Goal: Task Accomplishment & Management: Manage account settings

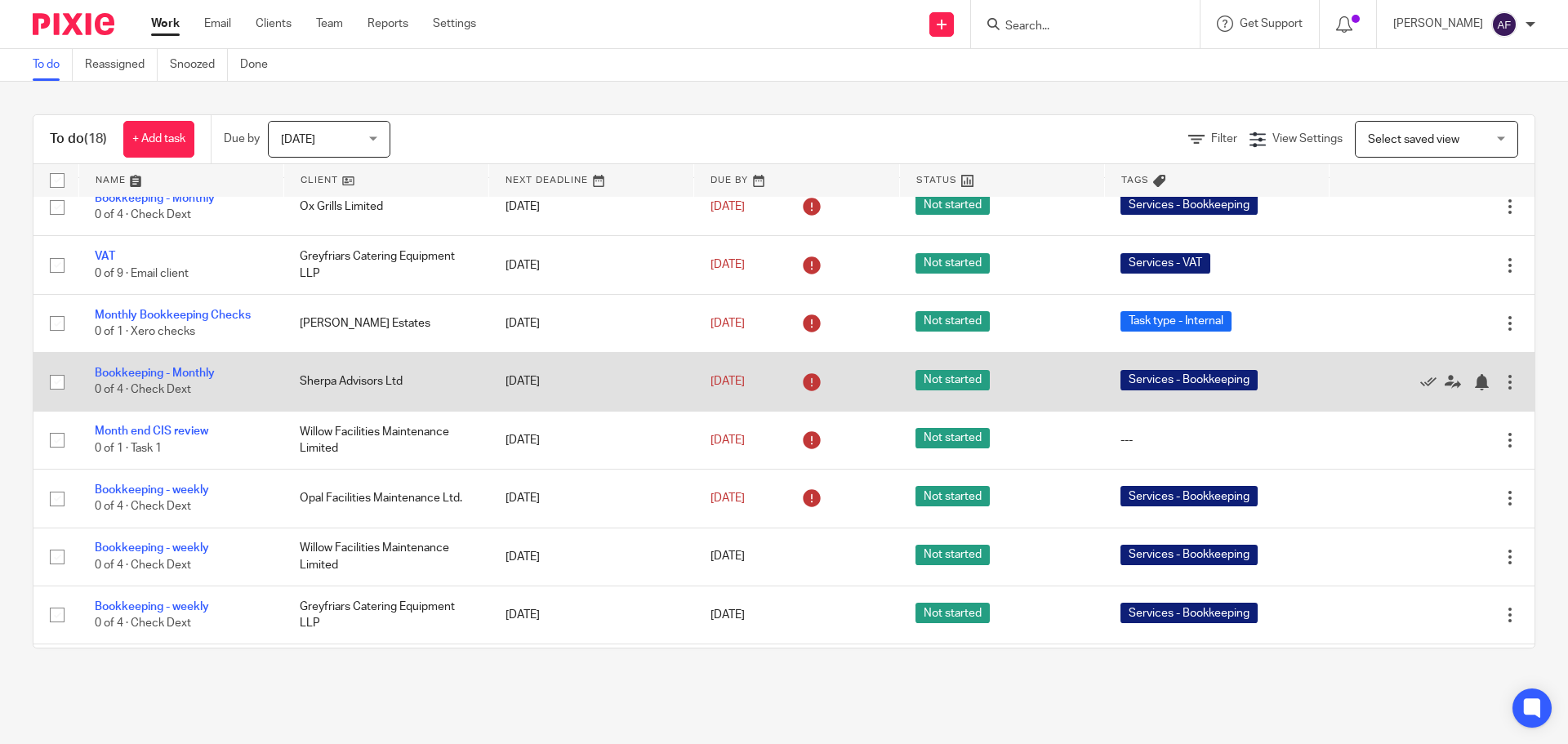
scroll to position [408, 0]
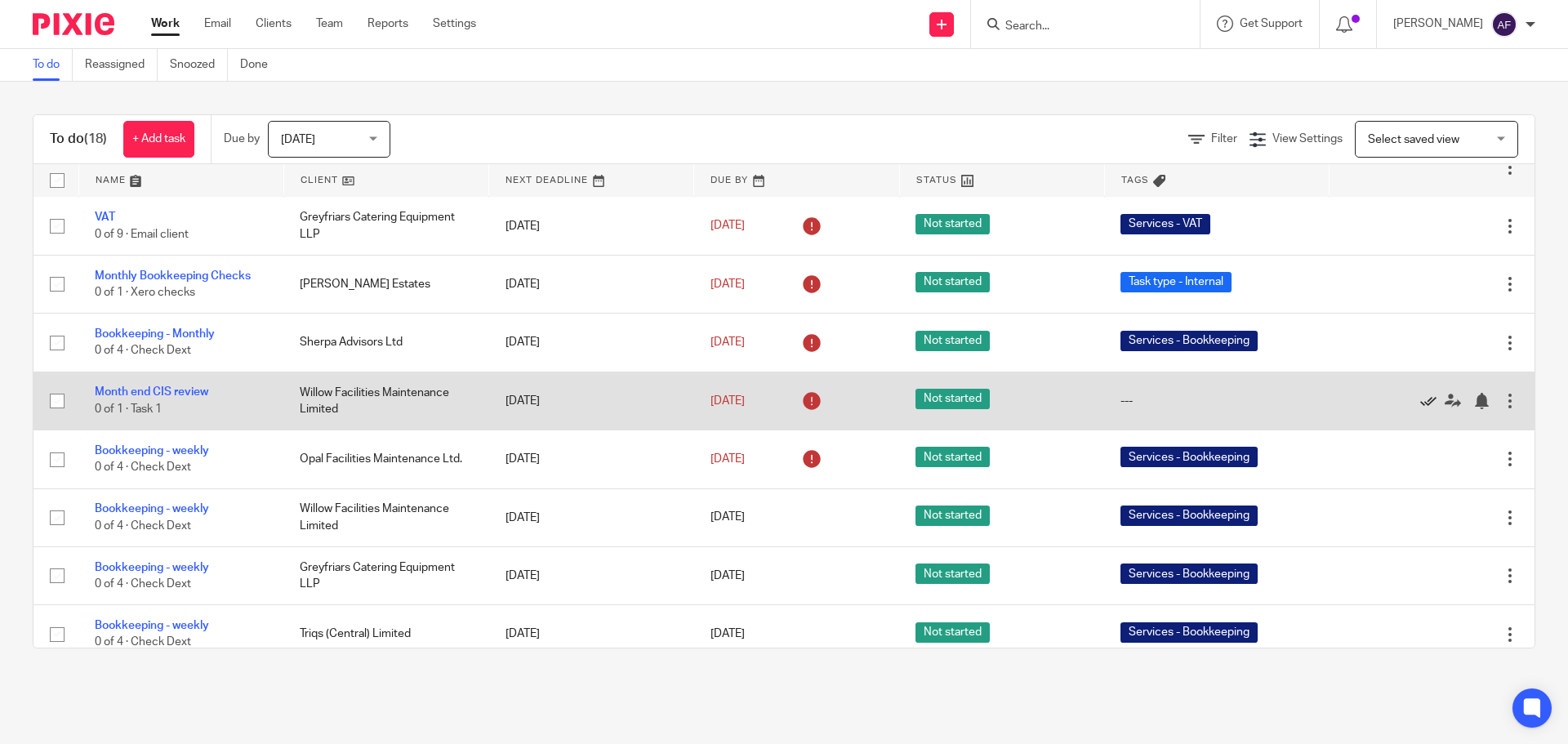
click at [1420, 400] on icon at bounding box center [1428, 401] width 16 height 16
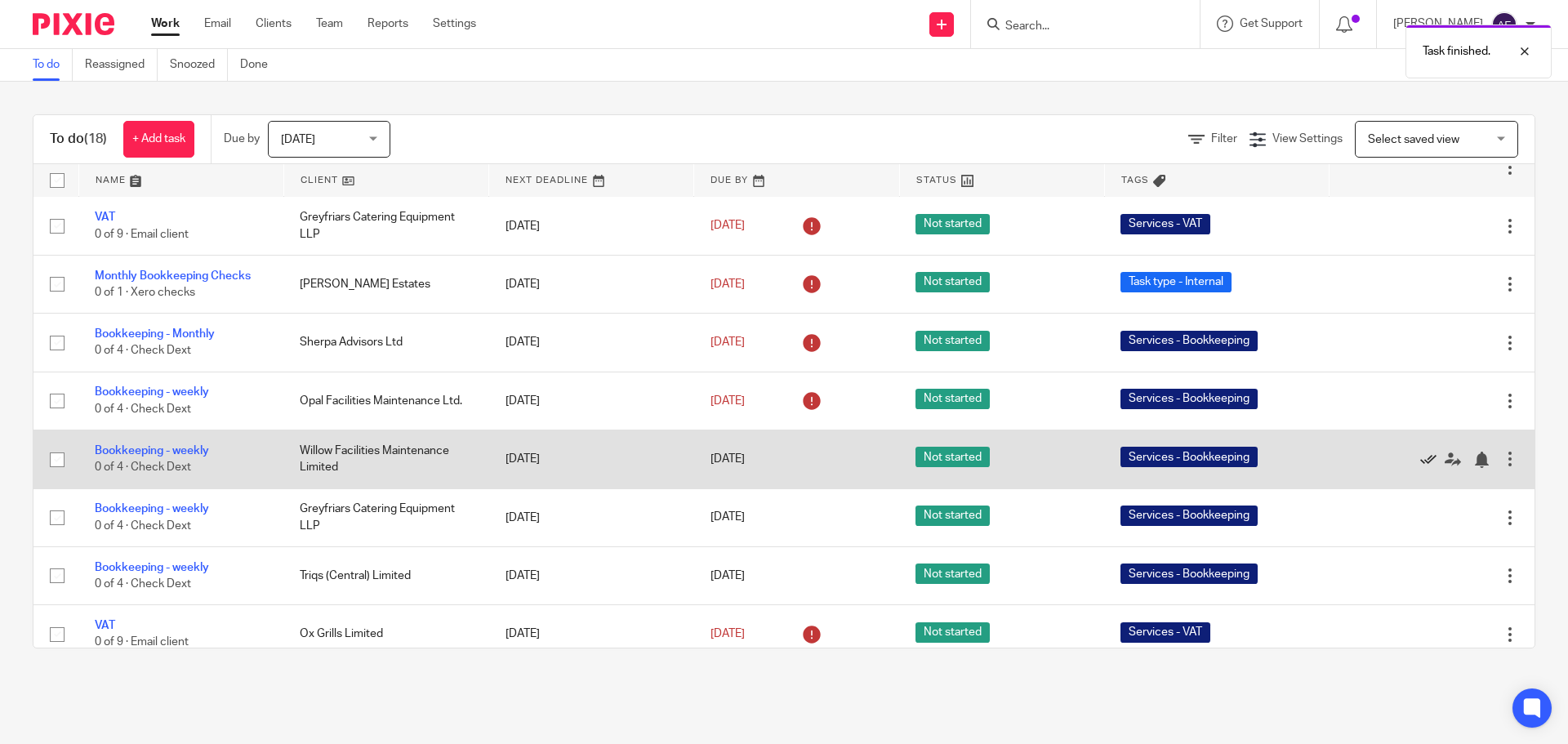
click at [1420, 459] on icon at bounding box center [1428, 460] width 16 height 16
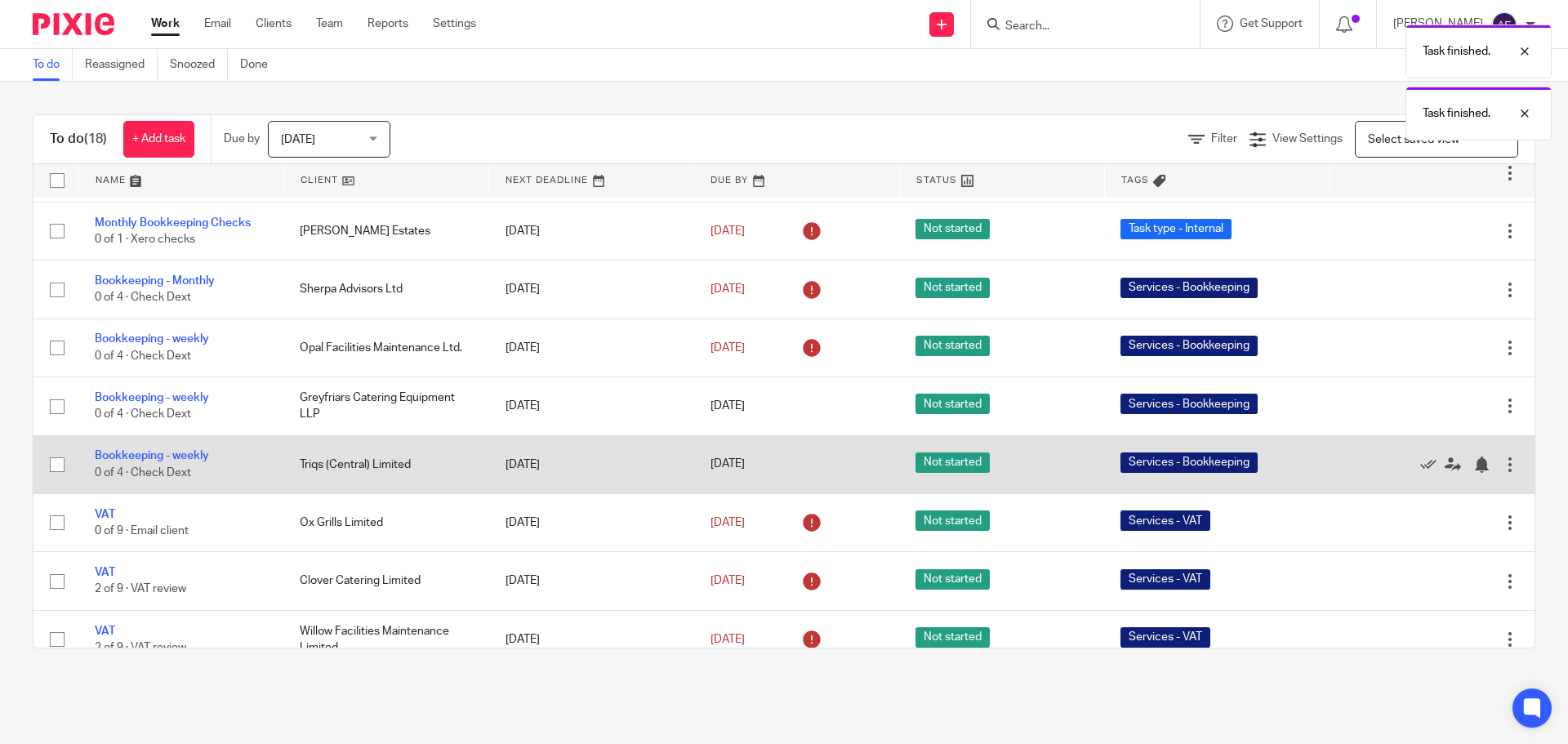
scroll to position [482, 0]
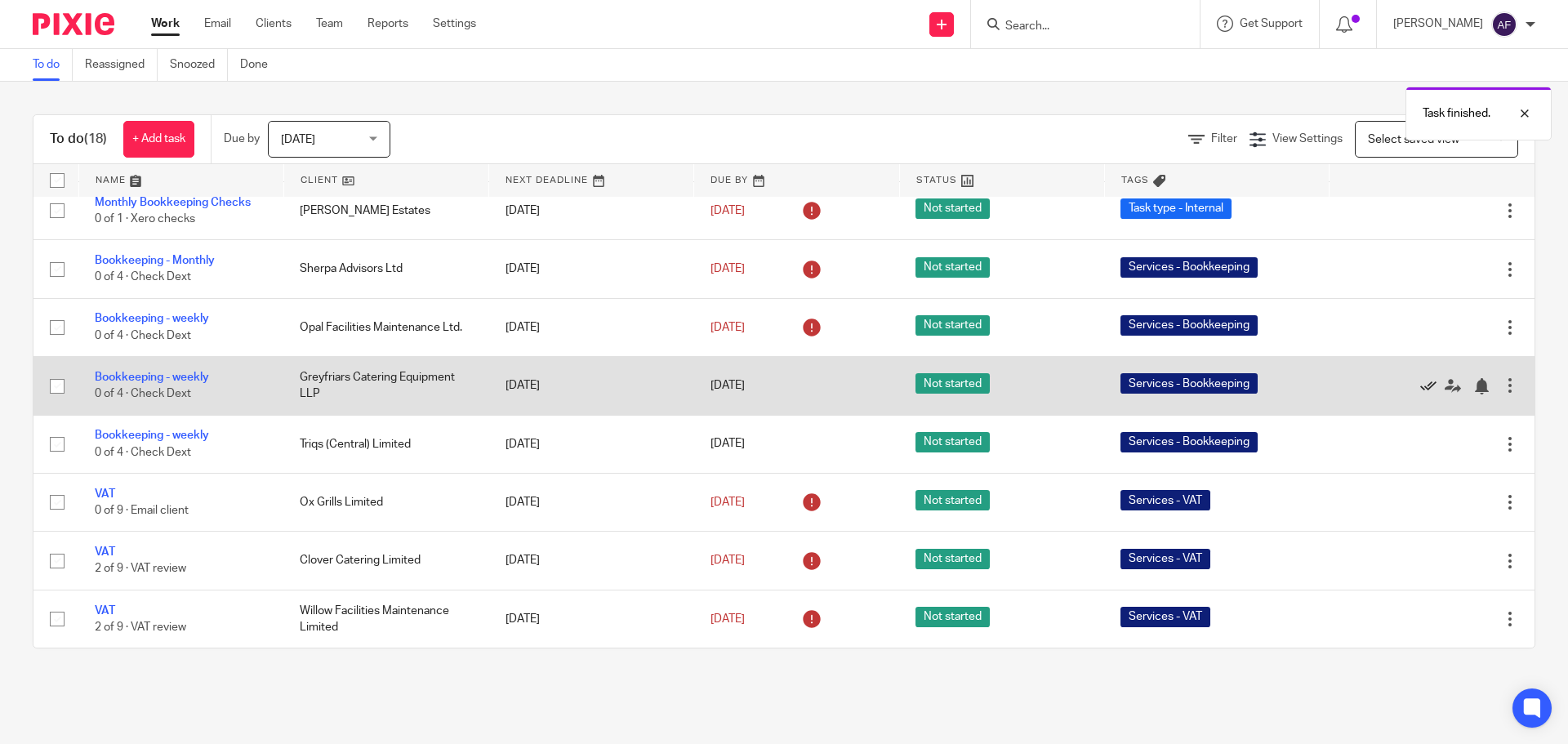
click at [1420, 381] on icon at bounding box center [1428, 386] width 16 height 16
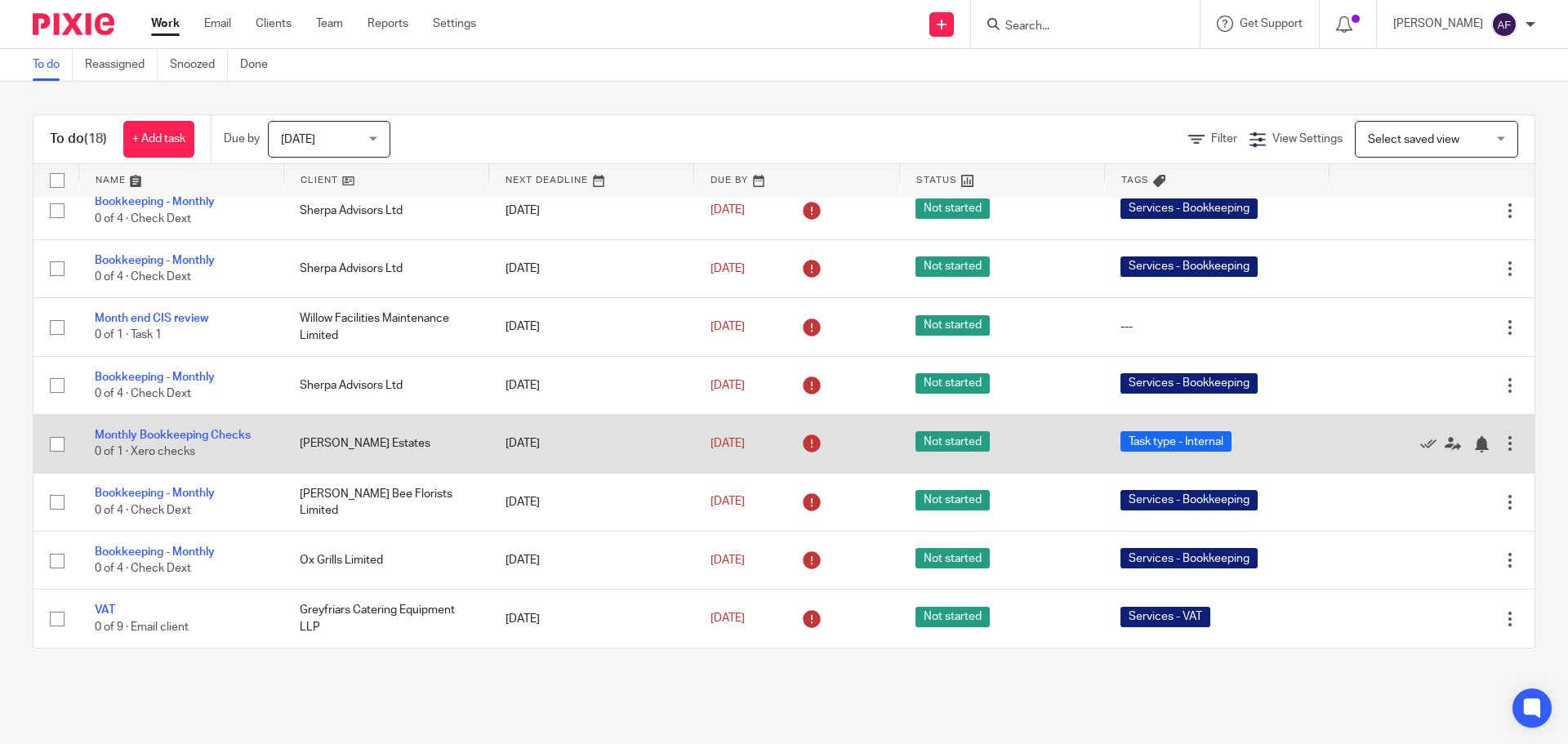
scroll to position [0, 0]
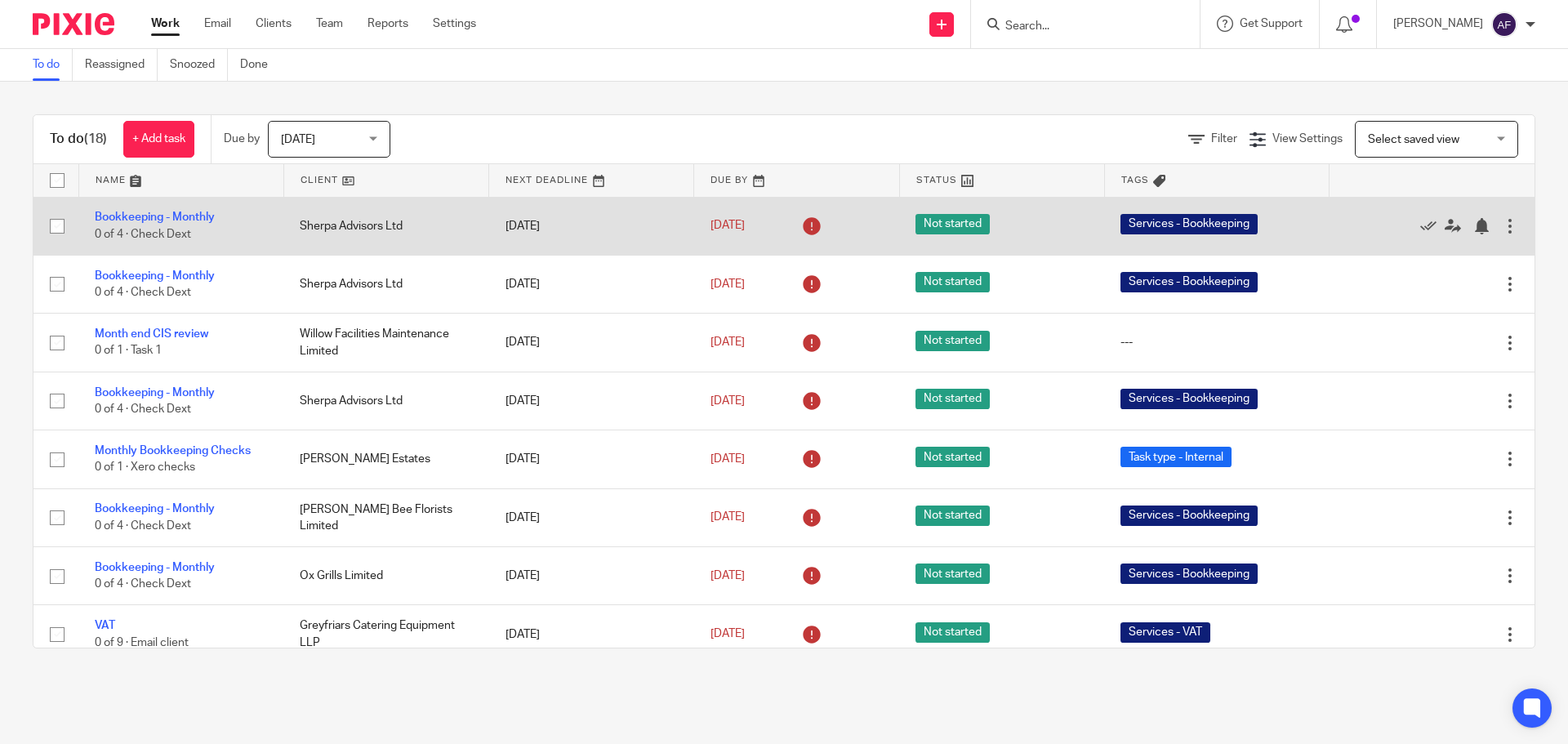
click at [1502, 226] on div at bounding box center [1510, 226] width 16 height 16
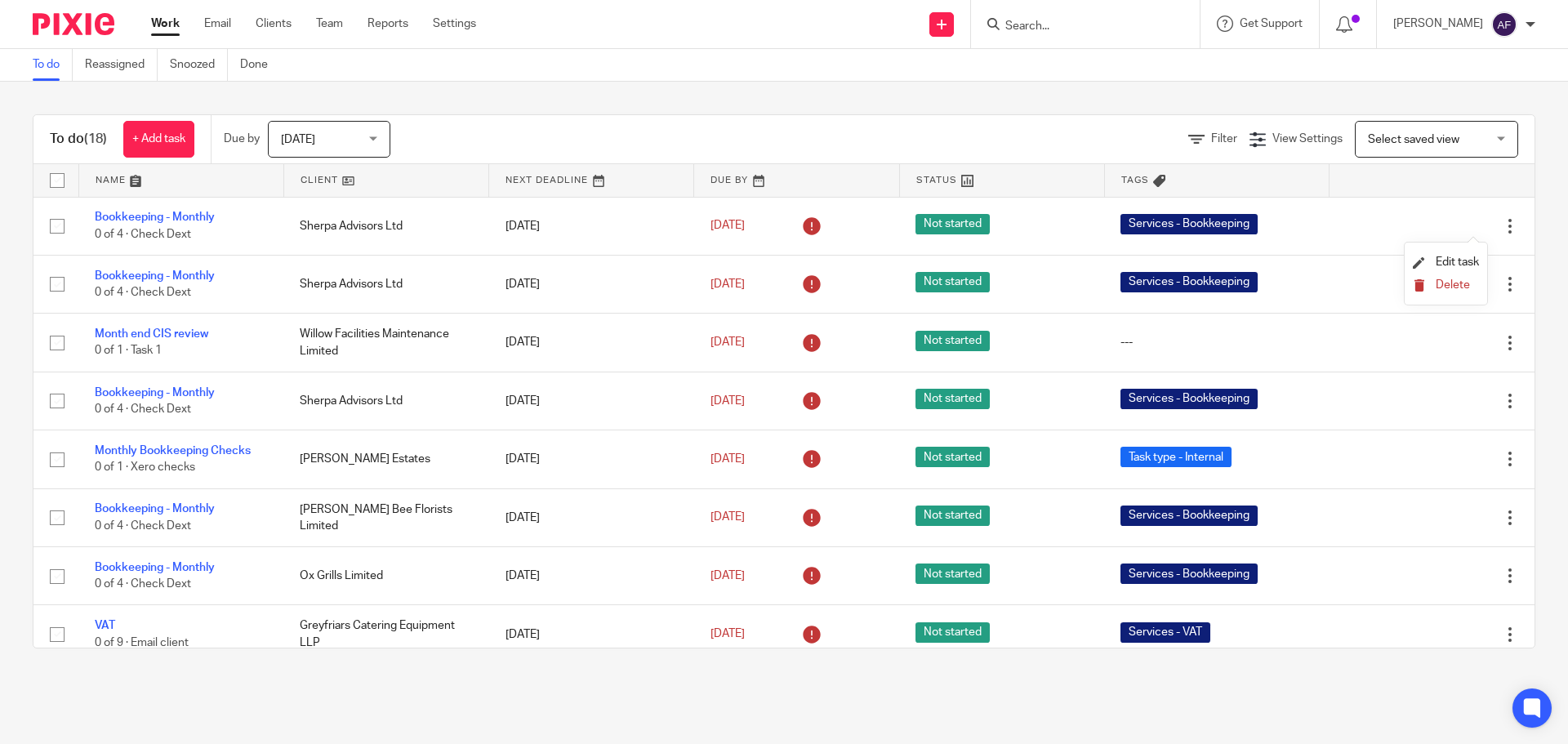
click at [1445, 285] on span "Delete" at bounding box center [1453, 285] width 35 height 12
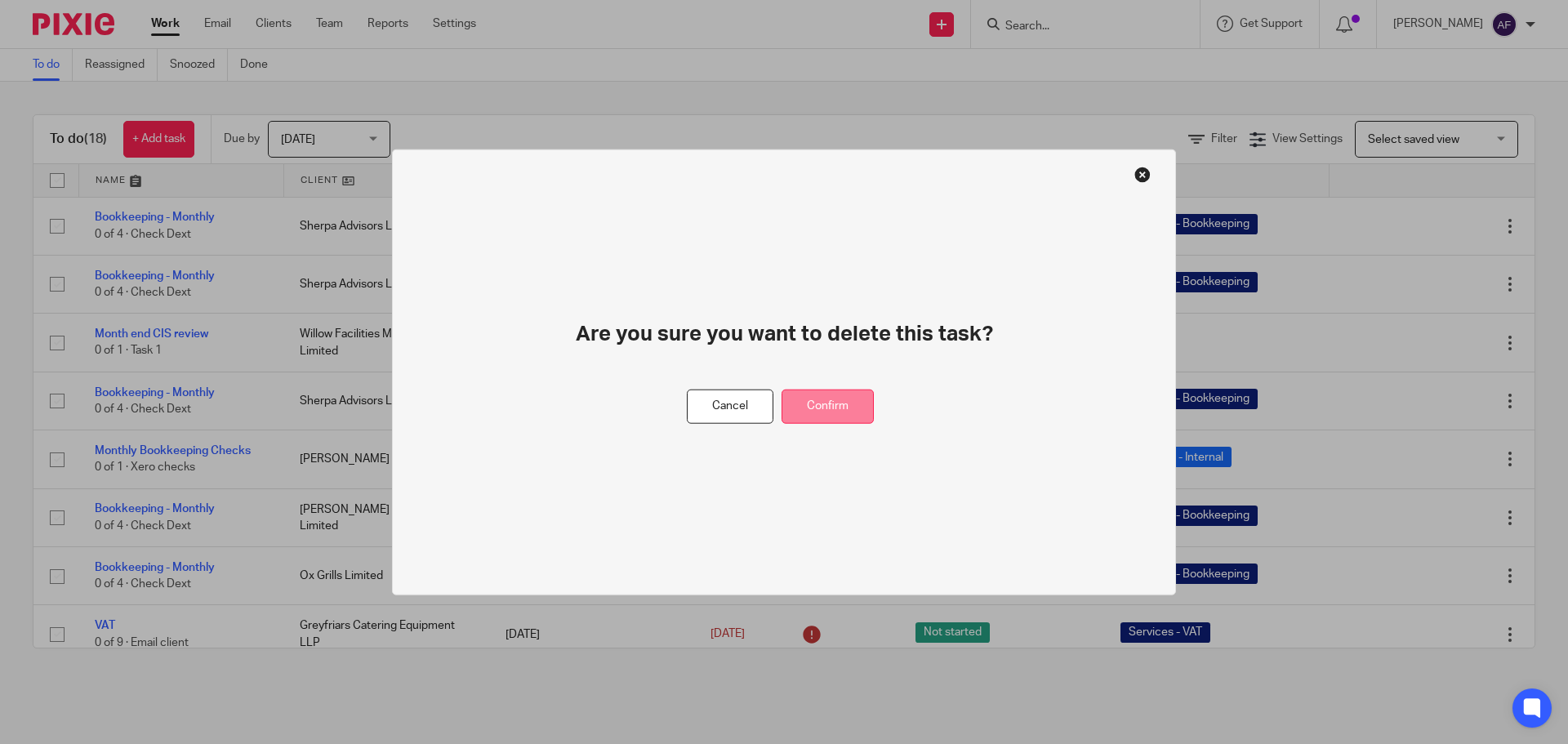
click at [825, 403] on button "Confirm" at bounding box center [827, 406] width 92 height 35
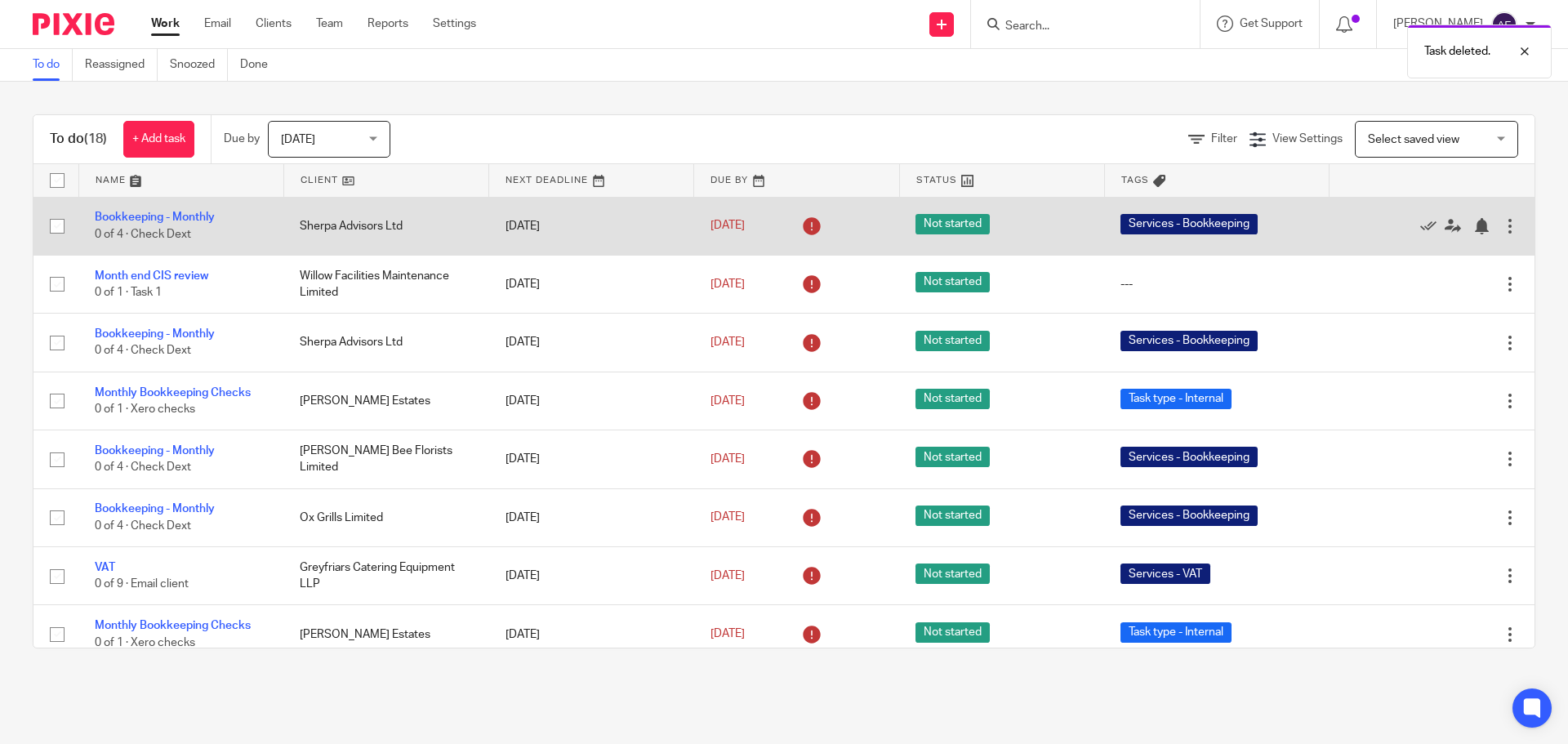
click at [1502, 224] on div at bounding box center [1510, 226] width 16 height 16
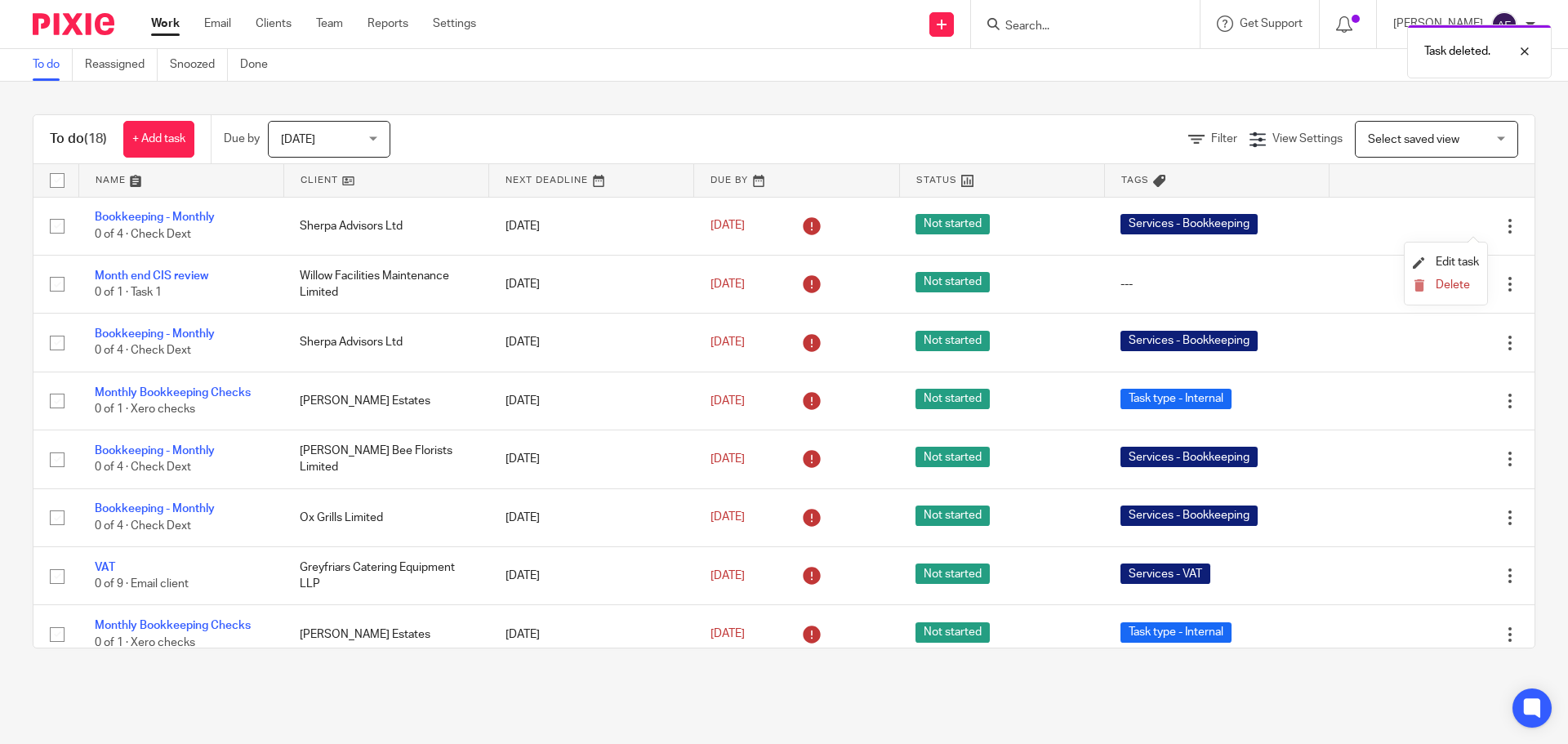
click at [1441, 293] on li "Delete" at bounding box center [1446, 285] width 67 height 21
click at [1457, 275] on li "Delete" at bounding box center [1446, 285] width 67 height 21
click at [1453, 281] on span "Delete" at bounding box center [1453, 285] width 35 height 12
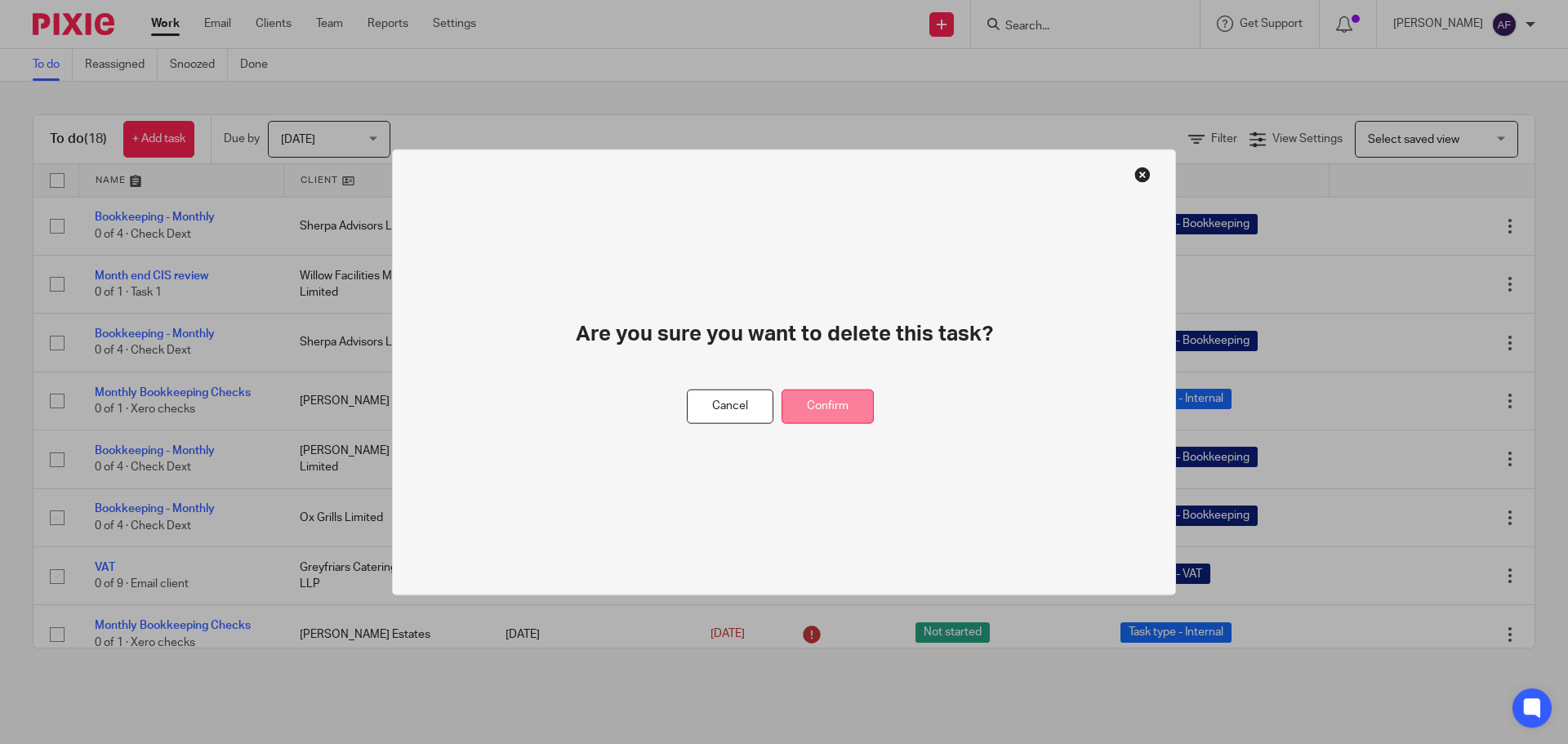
click at [807, 395] on button "Confirm" at bounding box center [827, 406] width 92 height 35
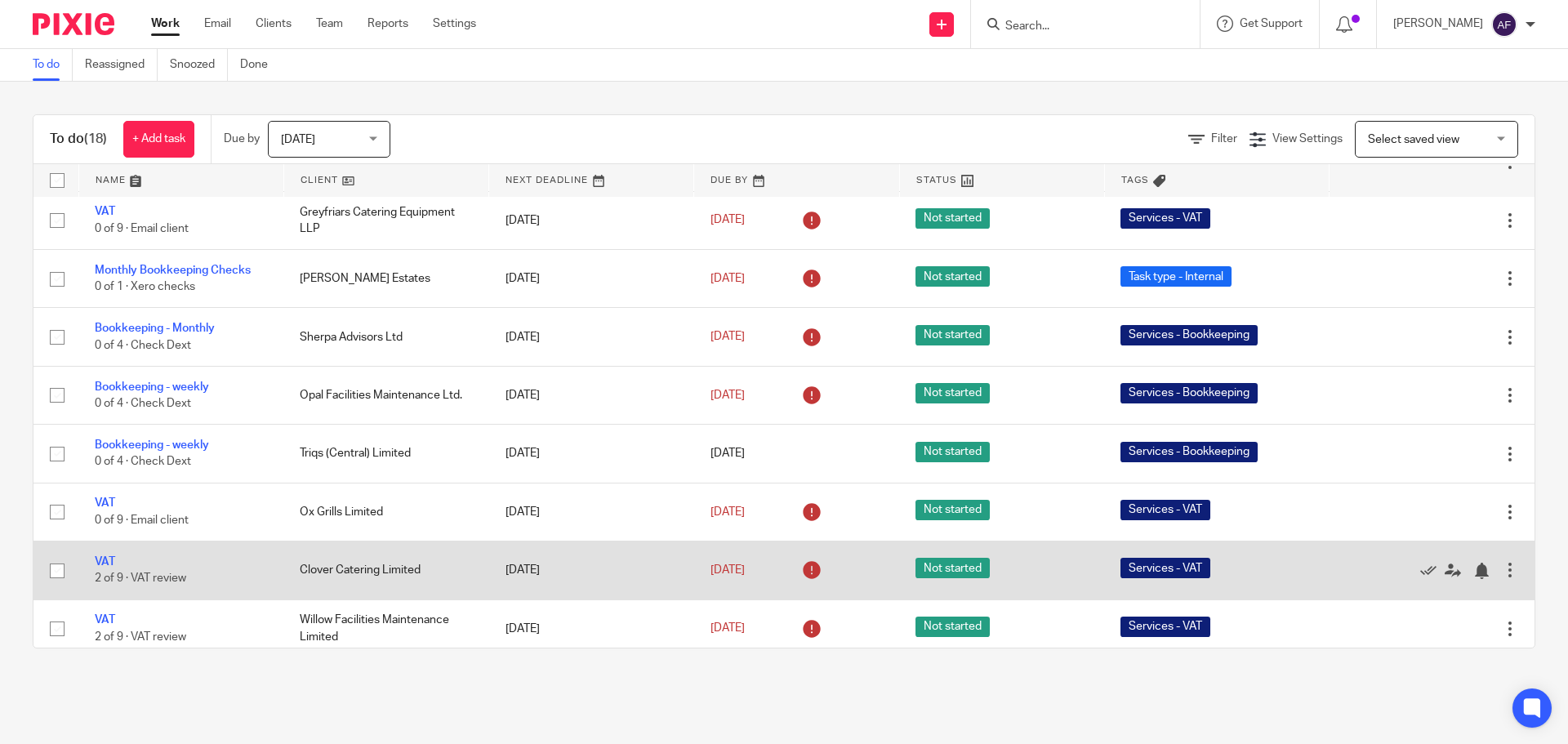
scroll to position [307, 0]
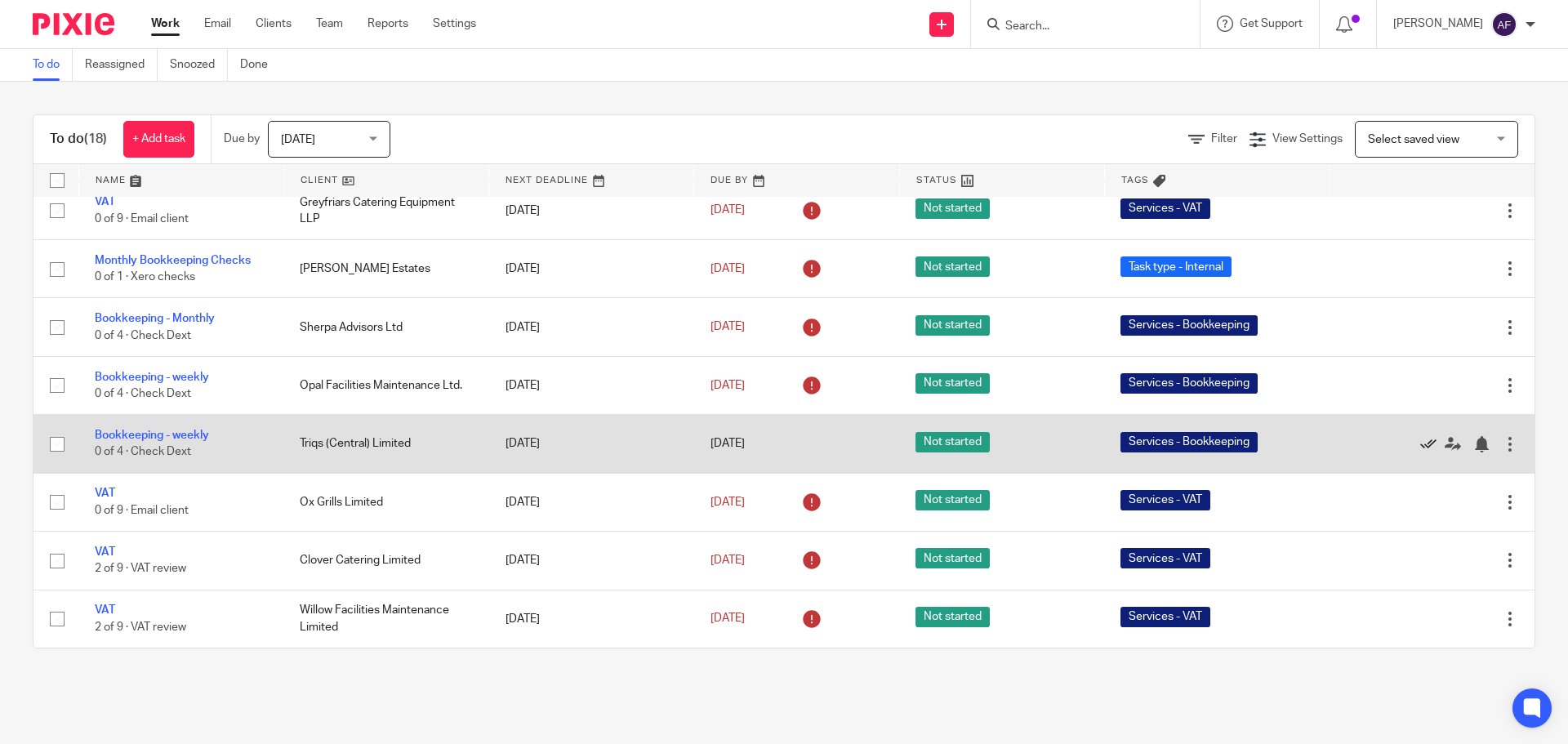
click at [1420, 444] on icon at bounding box center [1428, 444] width 16 height 16
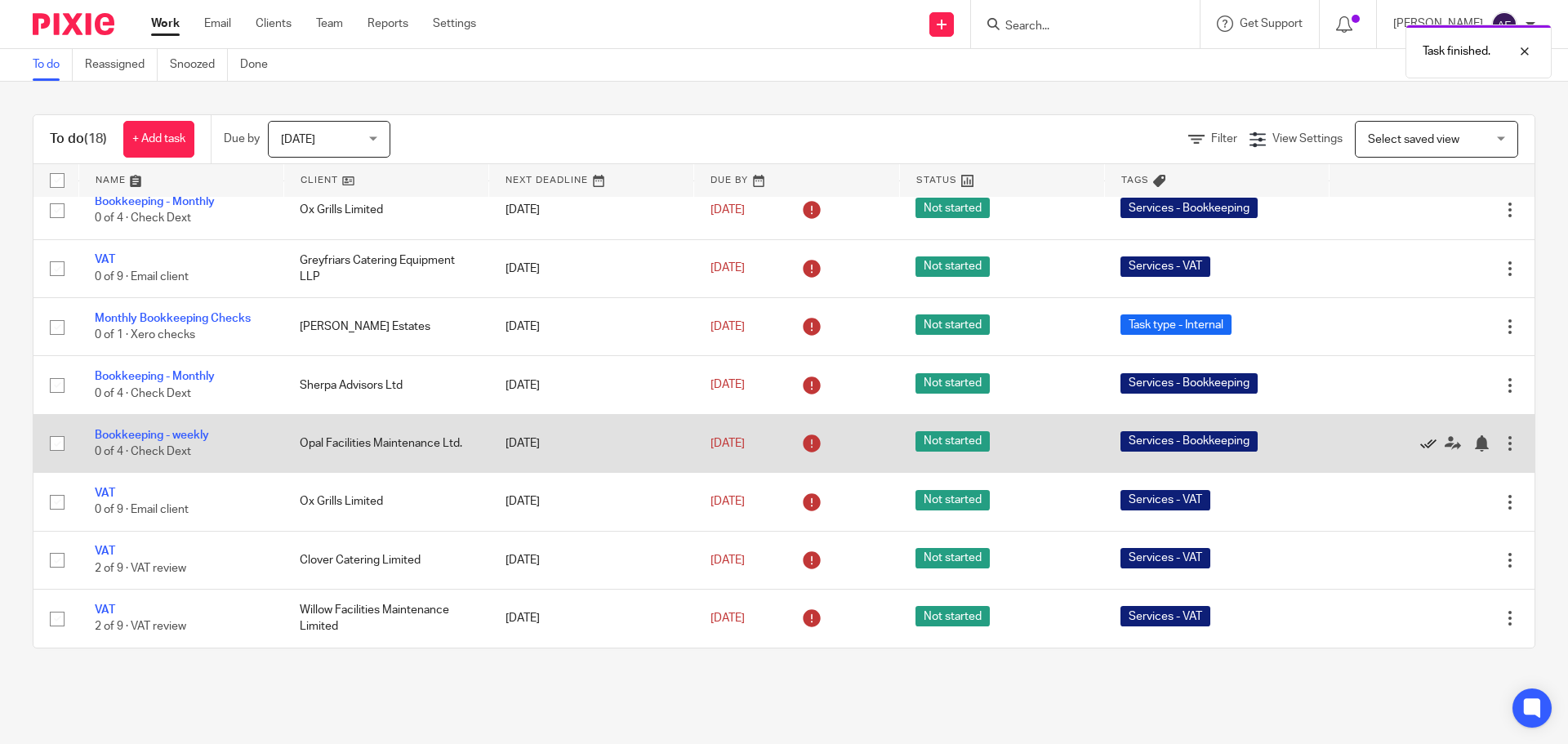
scroll to position [249, 0]
click at [1420, 440] on icon at bounding box center [1428, 443] width 16 height 16
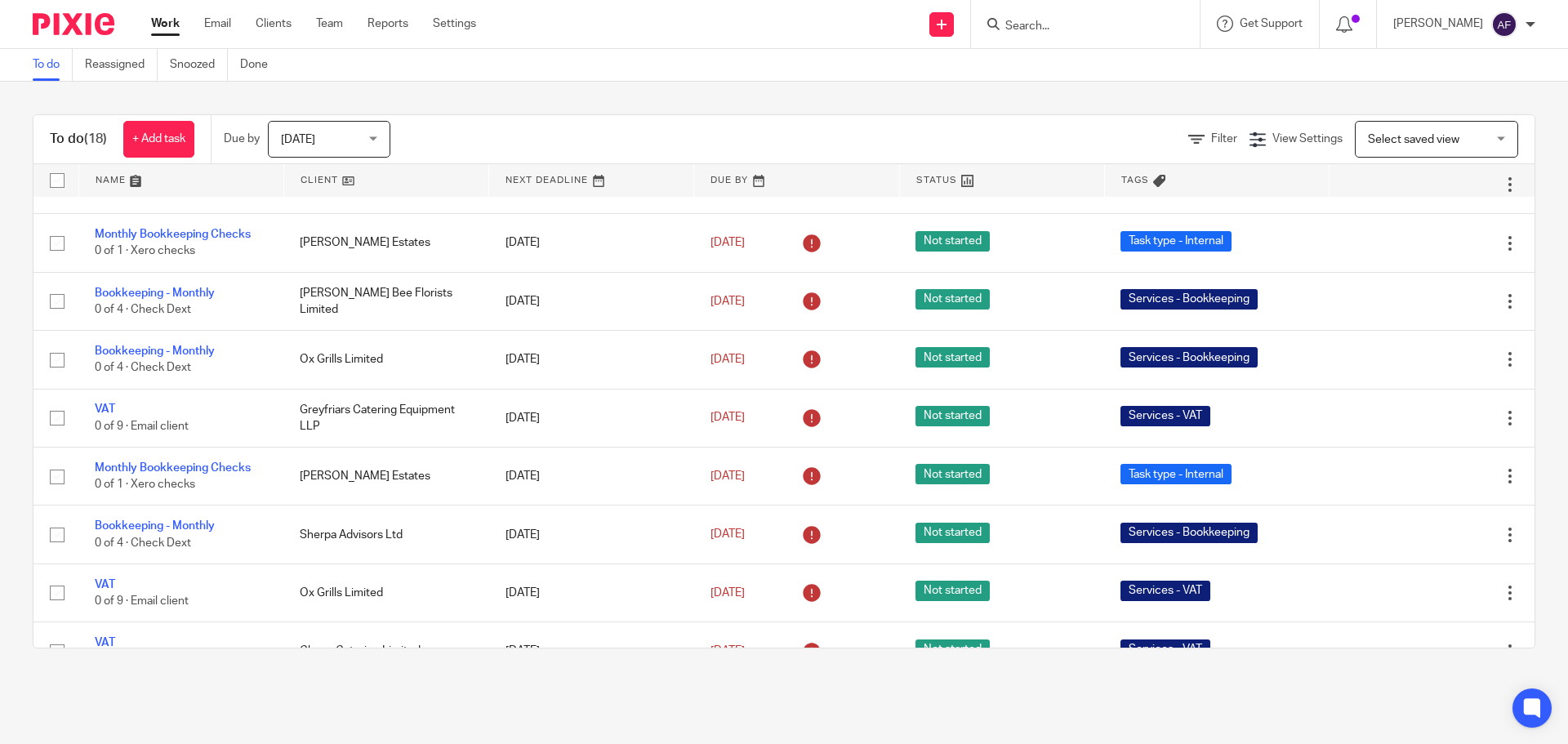
scroll to position [0, 0]
